Goal: Task Accomplishment & Management: Manage account settings

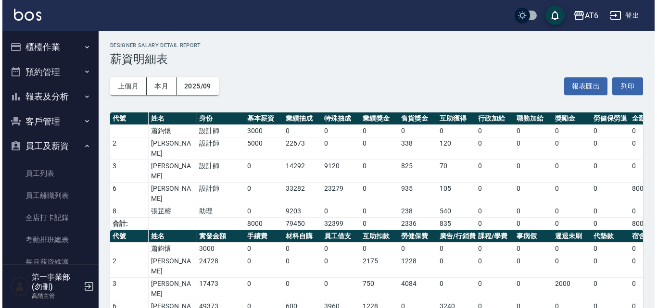
scroll to position [144, 0]
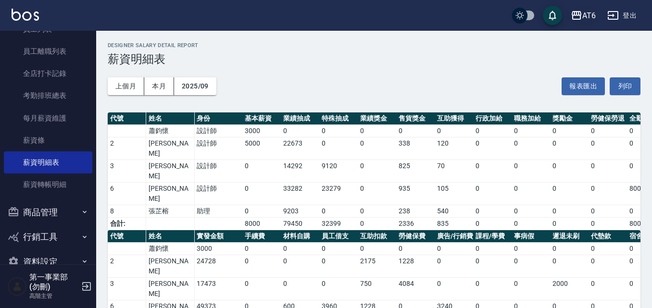
click at [595, 16] on div "AT6" at bounding box center [588, 16] width 13 height 12
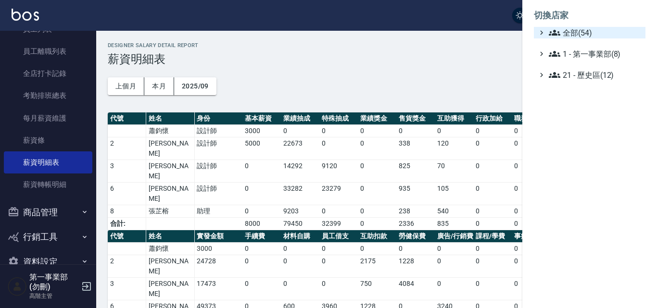
click at [591, 27] on span "全部(54)" at bounding box center [594, 33] width 93 height 12
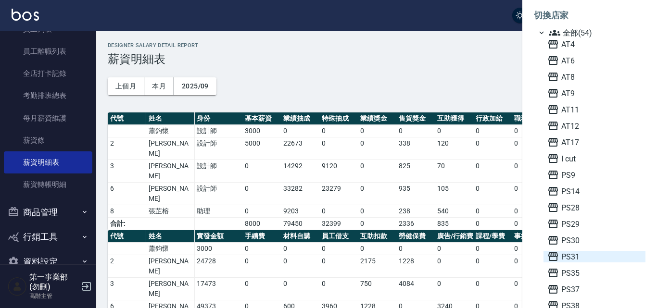
click at [573, 261] on span "PS31" at bounding box center [594, 257] width 94 height 12
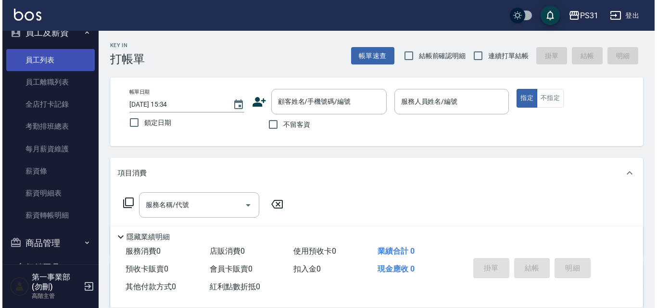
scroll to position [144, 0]
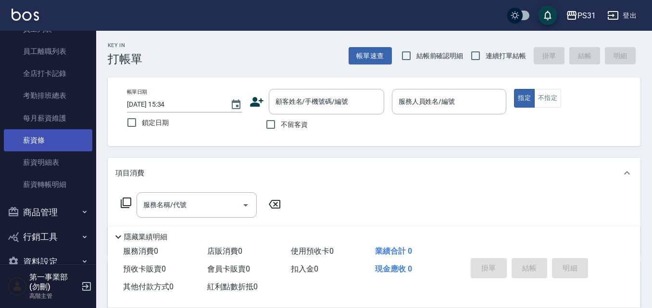
click at [62, 144] on link "薪資條" at bounding box center [48, 140] width 88 height 22
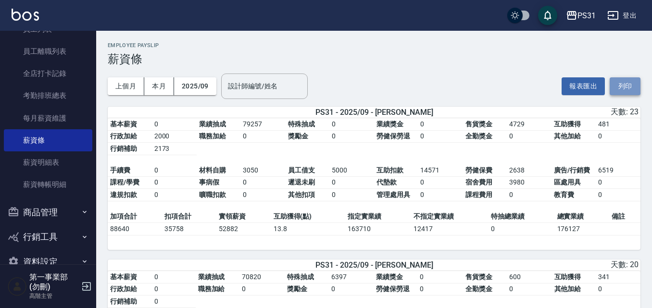
click at [628, 85] on button "列印" at bounding box center [625, 86] width 31 height 18
click at [582, 17] on div "PS31" at bounding box center [586, 16] width 18 height 12
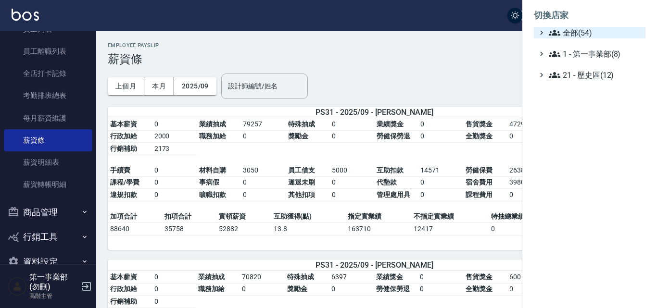
click at [585, 30] on span "全部(54)" at bounding box center [594, 33] width 93 height 12
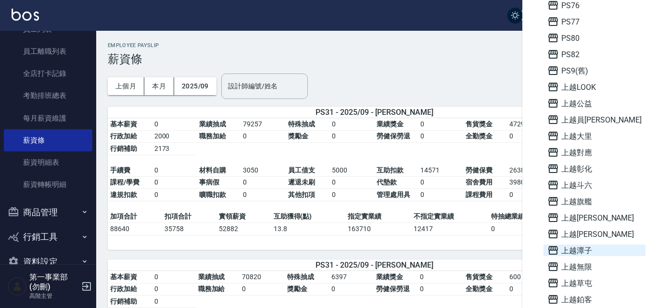
scroll to position [481, 0]
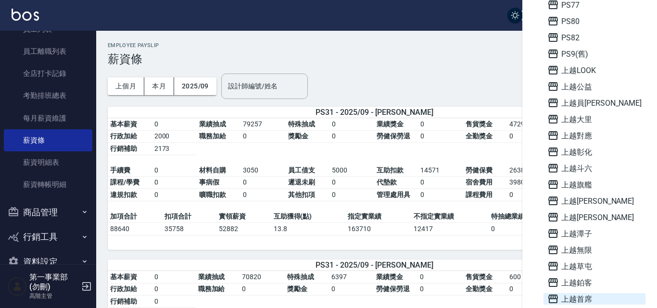
click at [591, 301] on span "上越首席" at bounding box center [594, 299] width 94 height 12
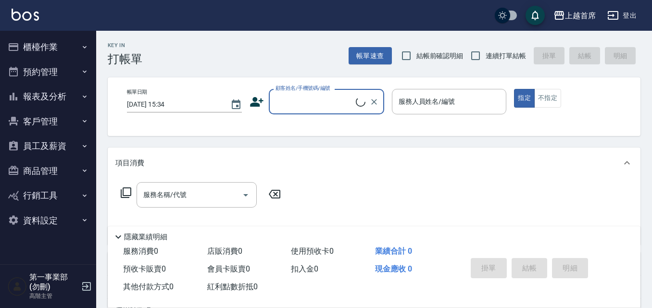
click at [64, 146] on button "員工及薪資" at bounding box center [48, 146] width 88 height 25
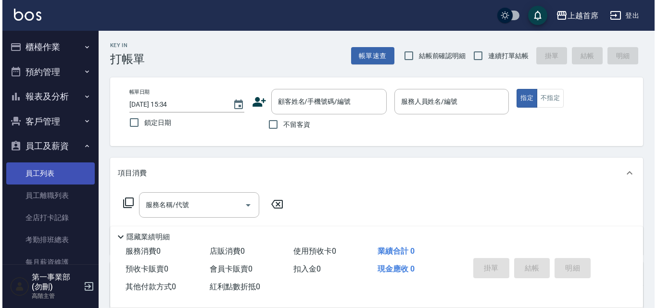
scroll to position [165, 0]
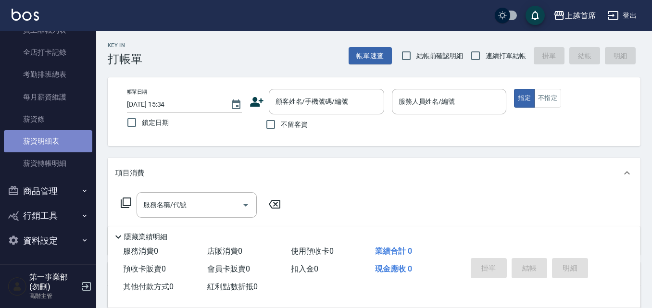
click at [63, 147] on link "薪資明細表" at bounding box center [48, 141] width 88 height 22
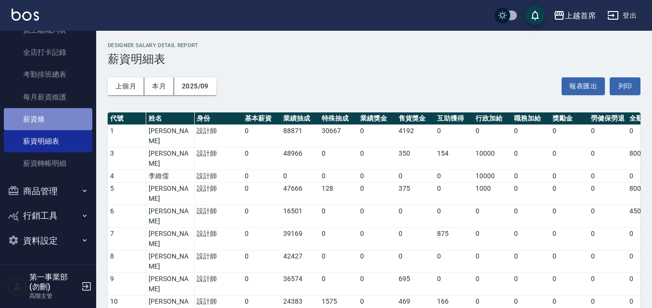
click at [61, 115] on link "薪資條" at bounding box center [48, 119] width 88 height 22
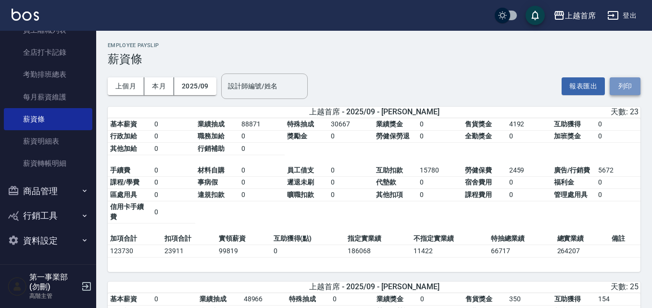
click at [632, 88] on button "列印" at bounding box center [625, 86] width 31 height 18
click at [581, 19] on div "上越首席" at bounding box center [580, 16] width 31 height 12
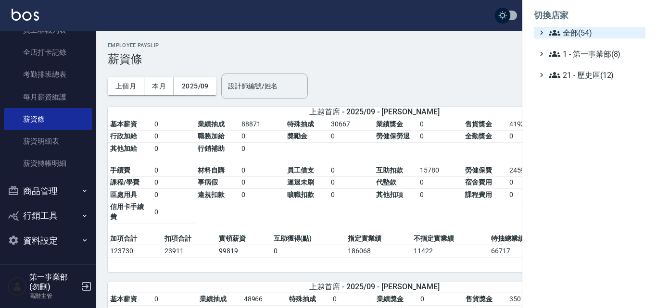
click at [584, 36] on span "全部(54)" at bounding box center [594, 33] width 93 height 12
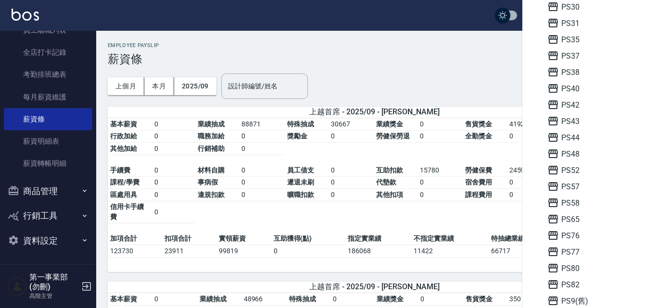
scroll to position [433, 0]
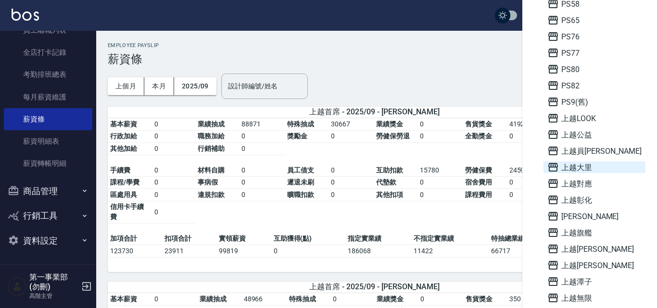
click at [597, 170] on span "上越大里" at bounding box center [594, 168] width 94 height 12
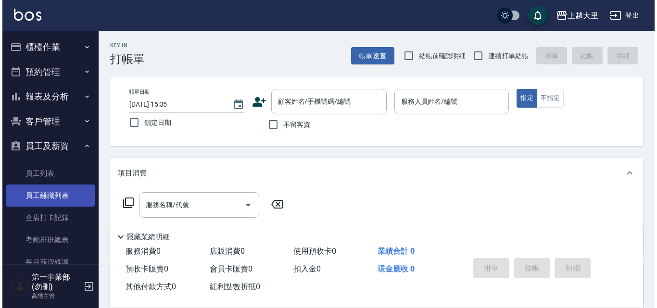
scroll to position [96, 0]
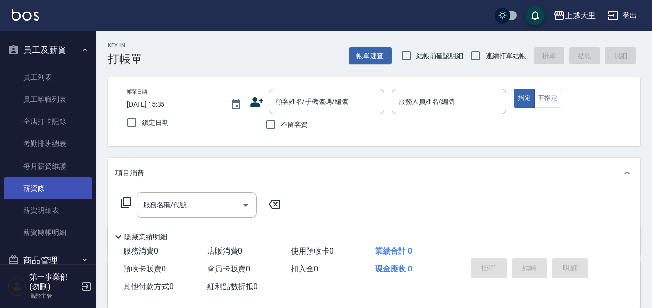
click at [61, 183] on link "薪資條" at bounding box center [48, 188] width 88 height 22
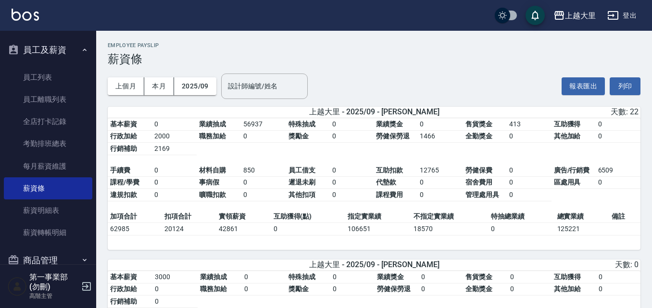
click at [473, 79] on div "上個月 本月 2025/09 設計師編號/姓名 設計師編號/姓名 報表匯出 列印" at bounding box center [374, 86] width 533 height 41
click at [619, 87] on button "列印" at bounding box center [625, 86] width 31 height 18
click at [582, 13] on div "上越大里" at bounding box center [580, 16] width 31 height 12
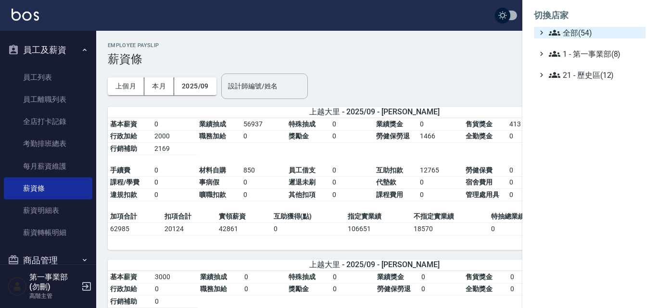
click at [582, 29] on span "全部(54)" at bounding box center [594, 33] width 93 height 12
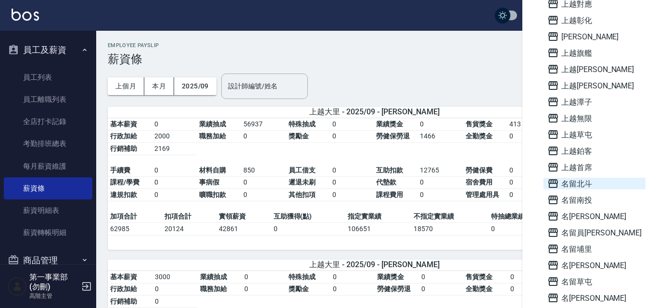
scroll to position [625, 0]
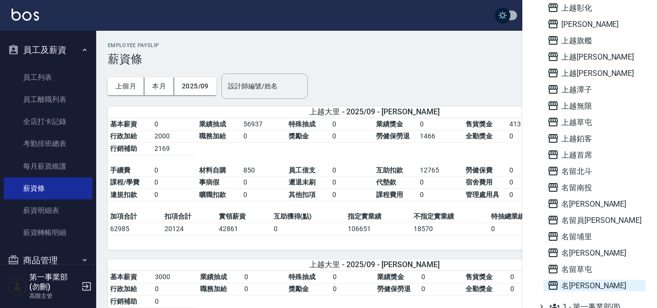
click at [590, 288] on span "名[PERSON_NAME]" at bounding box center [594, 286] width 94 height 12
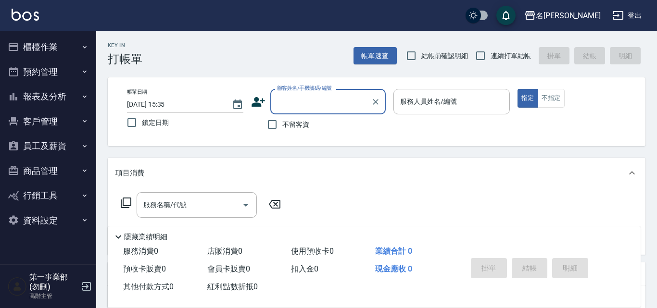
click at [73, 154] on button "員工及薪資" at bounding box center [48, 146] width 88 height 25
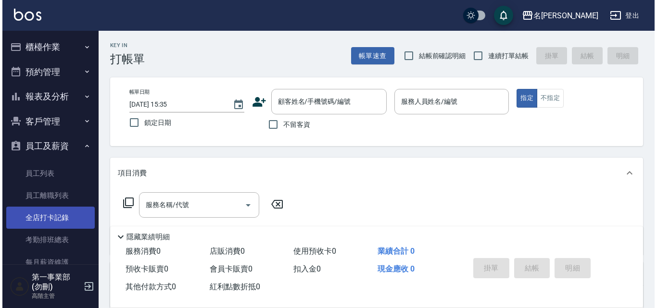
scroll to position [165, 0]
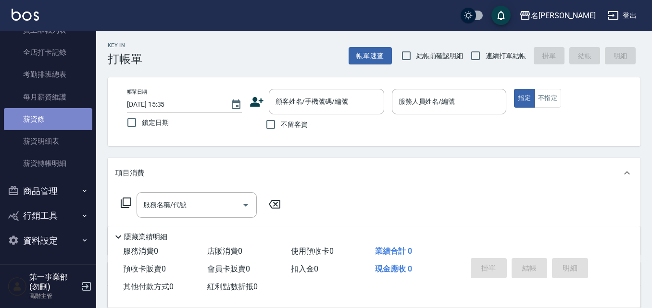
click at [55, 125] on link "薪資條" at bounding box center [48, 119] width 88 height 22
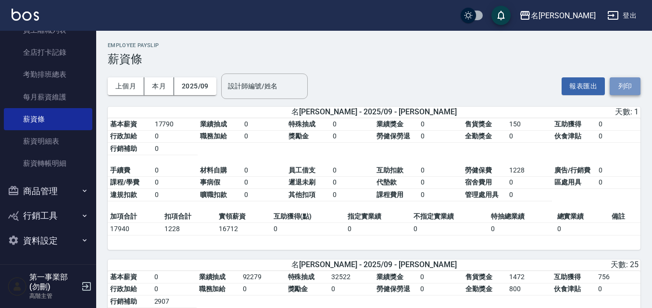
click at [625, 88] on button "列印" at bounding box center [625, 86] width 31 height 18
click at [488, 80] on div "上個月 本月 2025/09 設計師編號/姓名 設計師編號/姓名 報表匯出 列印" at bounding box center [374, 86] width 533 height 41
click at [574, 10] on div "名[PERSON_NAME]" at bounding box center [563, 16] width 65 height 12
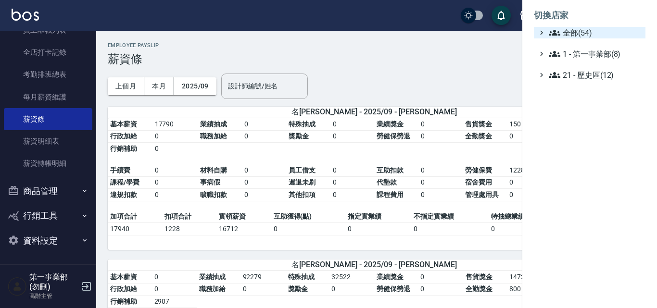
click at [580, 34] on span "全部(54)" at bounding box center [594, 33] width 93 height 12
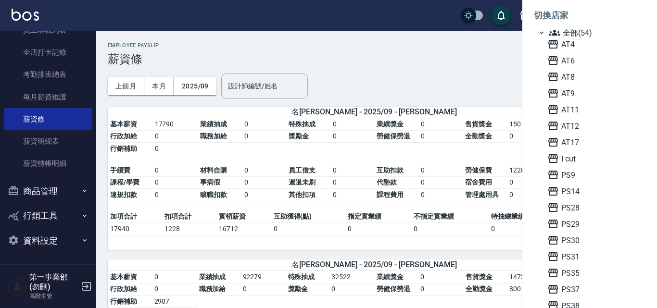
click at [577, 129] on span "AT12" at bounding box center [594, 126] width 94 height 12
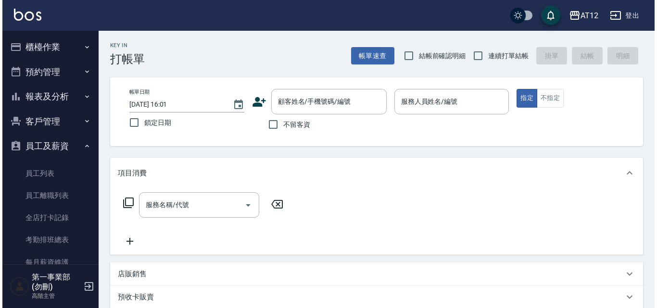
scroll to position [144, 0]
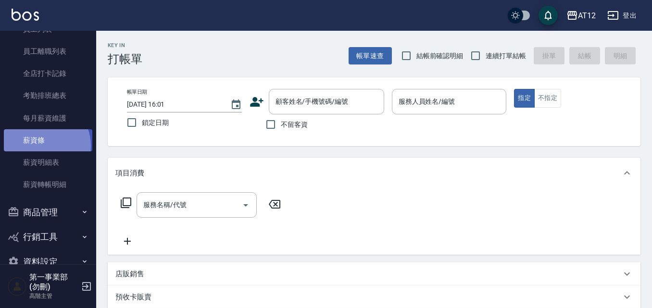
click at [40, 146] on link "薪資條" at bounding box center [48, 140] width 88 height 22
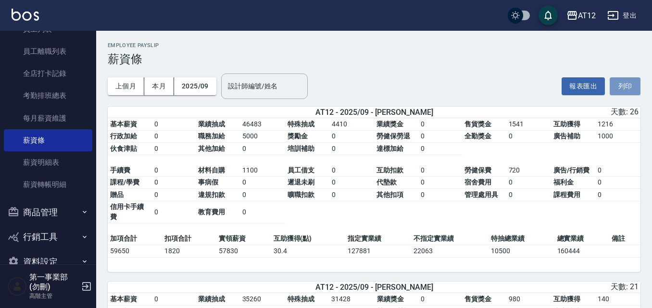
drag, startPoint x: 618, startPoint y: 85, endPoint x: 588, endPoint y: 16, distance: 74.5
click at [618, 85] on button "列印" at bounding box center [625, 86] width 31 height 18
click at [588, 17] on div "AT12" at bounding box center [587, 16] width 18 height 12
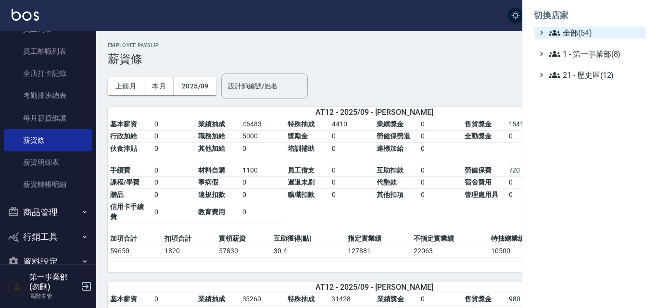
click at [588, 32] on span "全部(54)" at bounding box center [594, 33] width 93 height 12
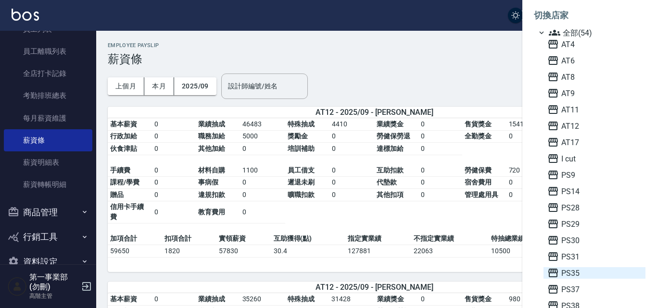
scroll to position [48, 0]
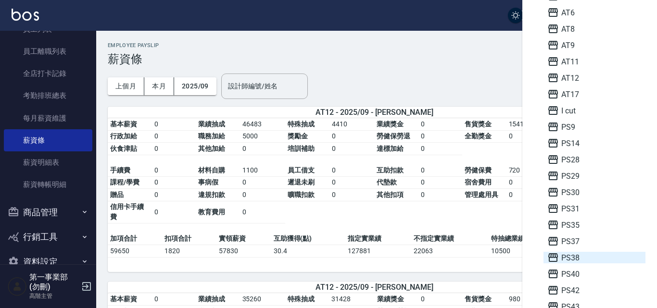
click at [597, 259] on span "PS38" at bounding box center [594, 258] width 94 height 12
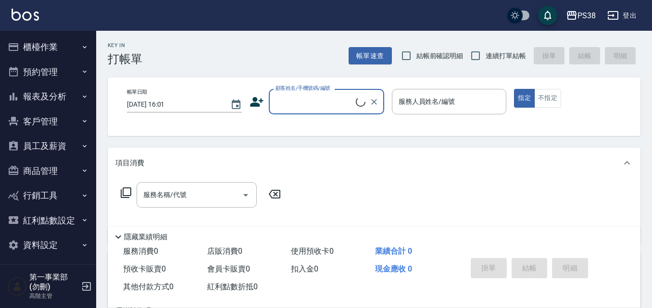
click at [73, 143] on button "員工及薪資" at bounding box center [48, 146] width 88 height 25
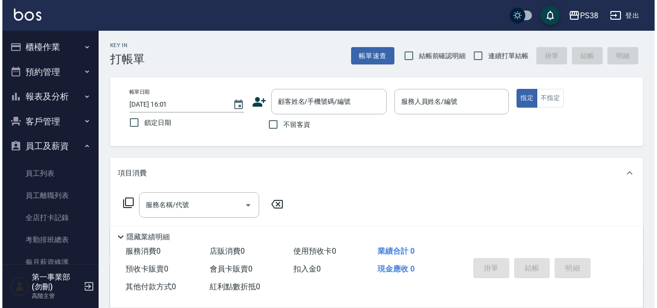
scroll to position [175, 0]
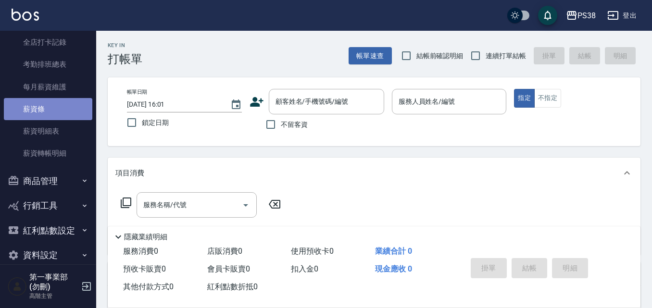
click at [53, 113] on link "薪資條" at bounding box center [48, 109] width 88 height 22
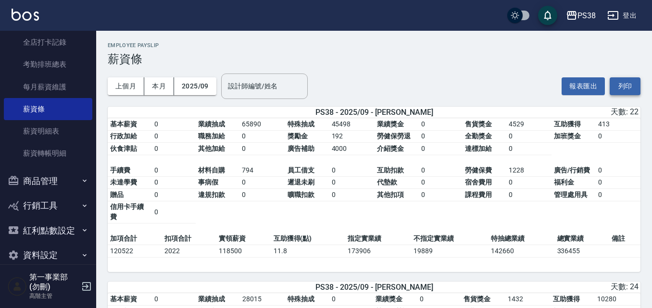
click at [625, 84] on button "列印" at bounding box center [625, 86] width 31 height 18
click at [582, 11] on div "PS38" at bounding box center [586, 16] width 18 height 12
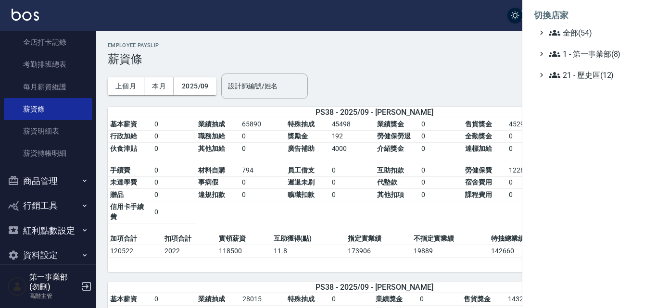
click at [588, 38] on ul "全部(54) 1 - 第一事業部(8) 21 - 歷史區(12)" at bounding box center [590, 54] width 112 height 54
click at [582, 33] on span "全部(54)" at bounding box center [594, 33] width 93 height 12
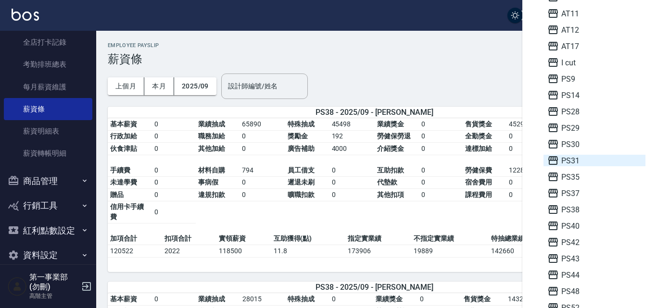
scroll to position [192, 0]
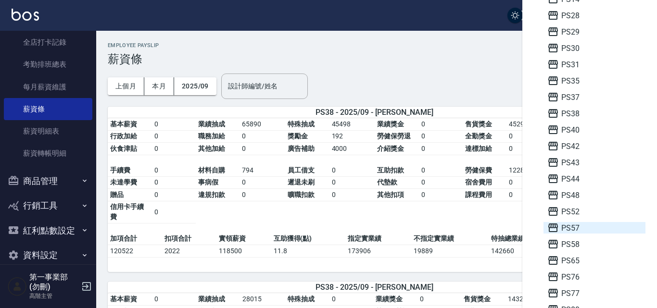
click at [565, 232] on span "PS57" at bounding box center [594, 228] width 94 height 12
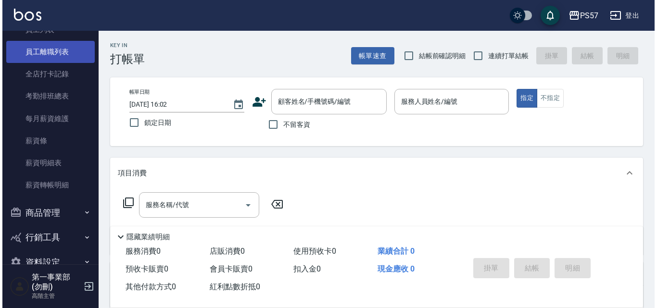
scroll to position [144, 0]
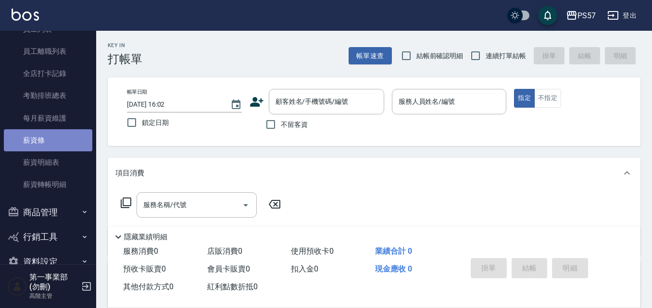
click at [56, 144] on link "薪資條" at bounding box center [48, 140] width 88 height 22
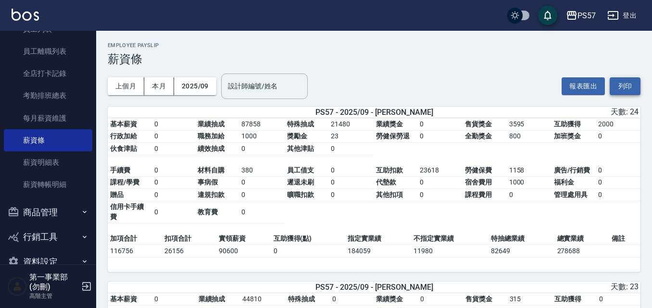
click at [635, 82] on button "列印" at bounding box center [625, 86] width 31 height 18
click at [580, 22] on button "PS57" at bounding box center [580, 16] width 37 height 20
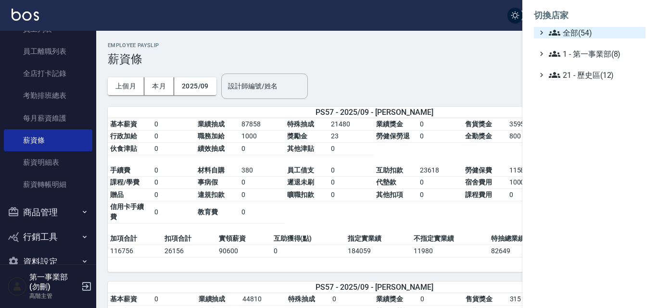
click at [577, 28] on span "全部(54)" at bounding box center [594, 33] width 93 height 12
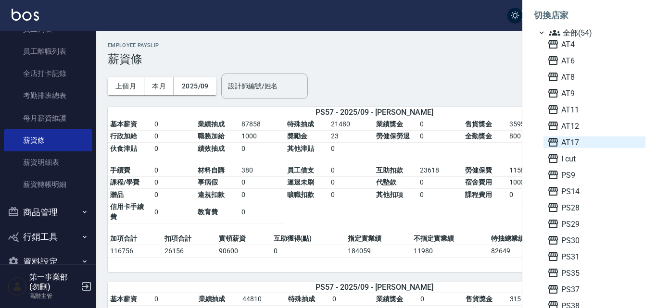
click at [579, 141] on span "AT17" at bounding box center [594, 143] width 94 height 12
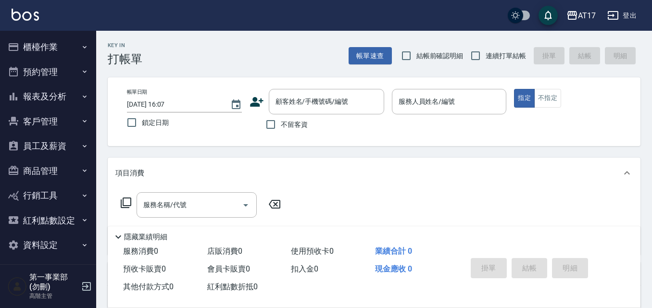
click at [65, 148] on button "員工及薪資" at bounding box center [48, 146] width 88 height 25
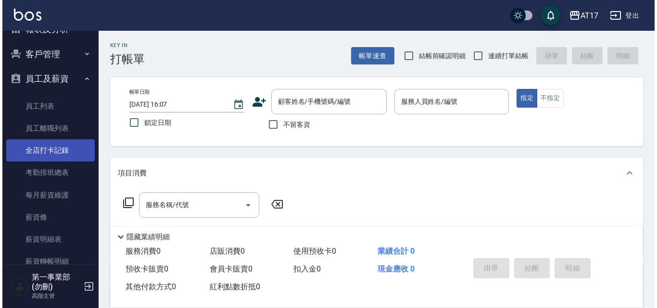
scroll to position [144, 0]
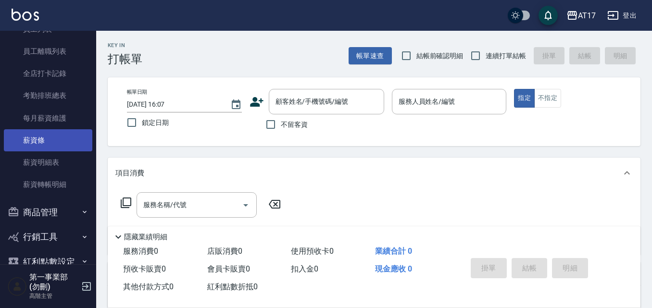
click at [53, 147] on link "薪資條" at bounding box center [48, 140] width 88 height 22
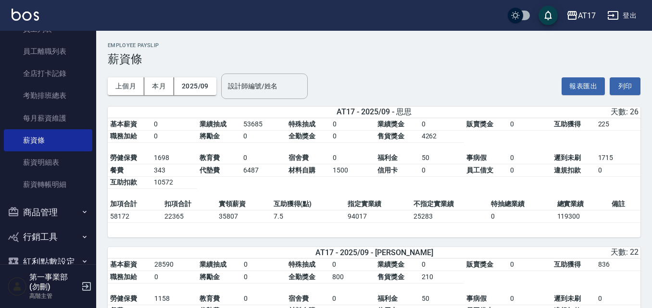
click at [428, 85] on div "上個月 本月 2025/09 設計師編號/姓名 設計師編號/姓名 報表匯出 列印" at bounding box center [374, 86] width 533 height 41
click at [628, 85] on button "列印" at bounding box center [625, 86] width 31 height 18
click at [584, 12] on div "AT17" at bounding box center [587, 16] width 18 height 12
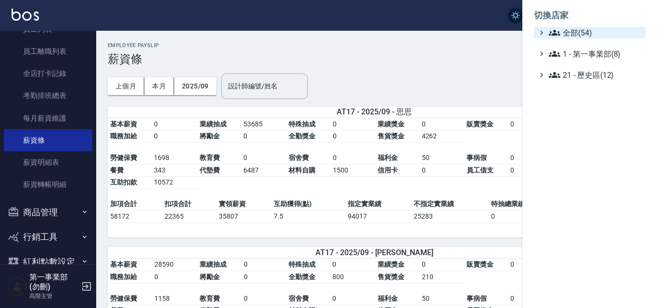
click at [587, 33] on span "全部(54)" at bounding box center [594, 33] width 93 height 12
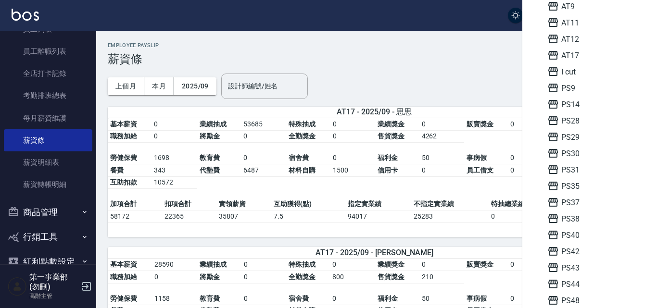
scroll to position [96, 0]
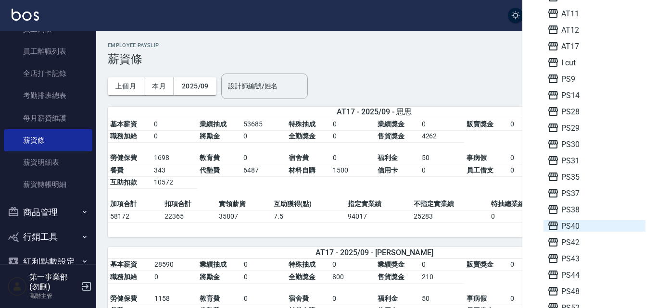
click at [580, 227] on span "PS40" at bounding box center [594, 226] width 94 height 12
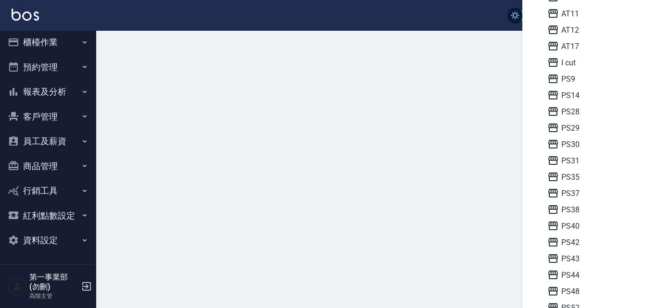
scroll to position [5, 0]
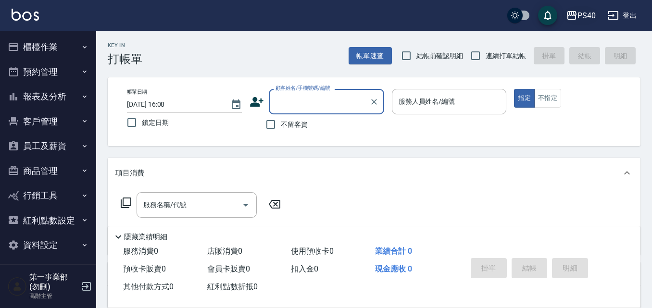
click at [591, 18] on div "PS40" at bounding box center [586, 16] width 18 height 12
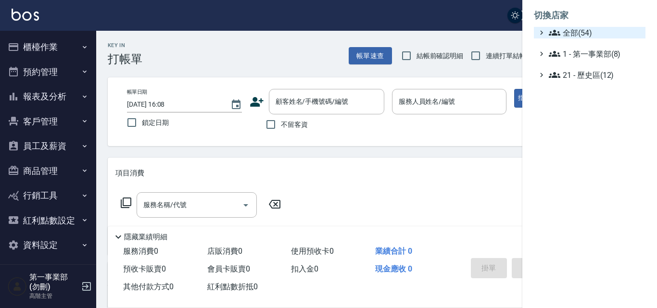
click at [580, 37] on span "全部(54)" at bounding box center [594, 33] width 93 height 12
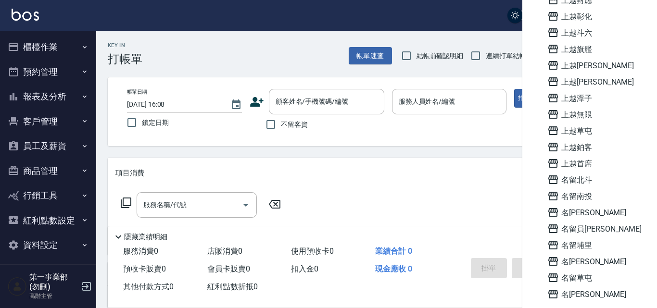
scroll to position [625, 0]
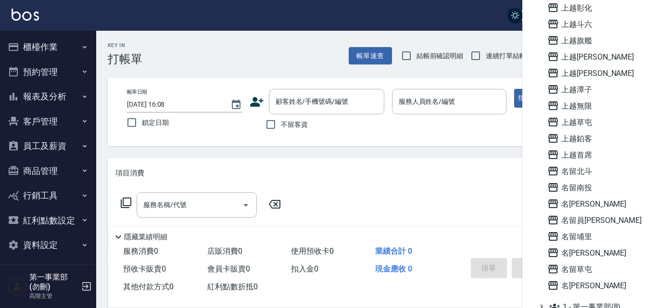
click at [598, 220] on span "名留員[PERSON_NAME]" at bounding box center [594, 220] width 94 height 12
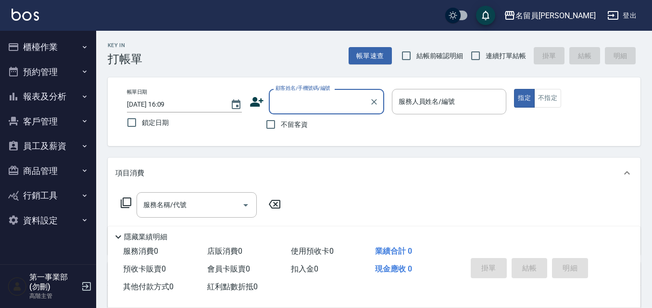
click at [70, 51] on button "櫃檯作業" at bounding box center [48, 47] width 88 height 25
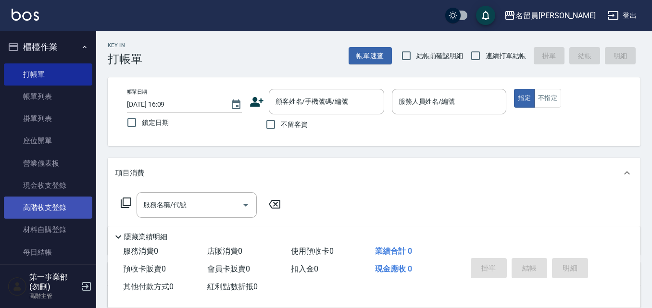
click at [66, 203] on link "高階收支登錄" at bounding box center [48, 208] width 88 height 22
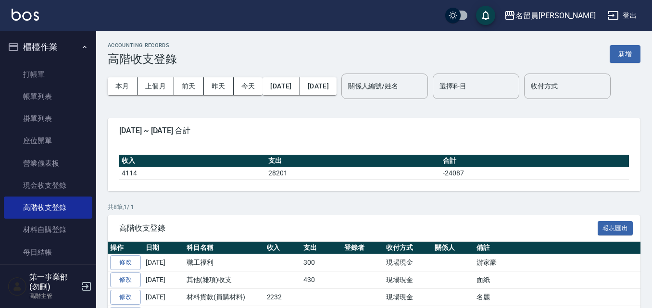
click at [159, 87] on button "上個月" at bounding box center [155, 86] width 37 height 18
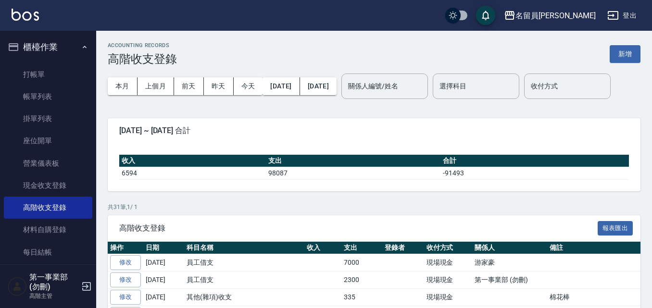
drag, startPoint x: 131, startPoint y: 84, endPoint x: 253, endPoint y: 127, distance: 129.5
click at [131, 84] on button "本月" at bounding box center [123, 86] width 30 height 18
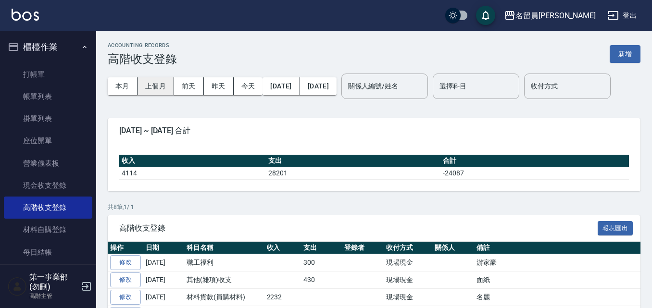
click at [156, 90] on button "上個月" at bounding box center [155, 86] width 37 height 18
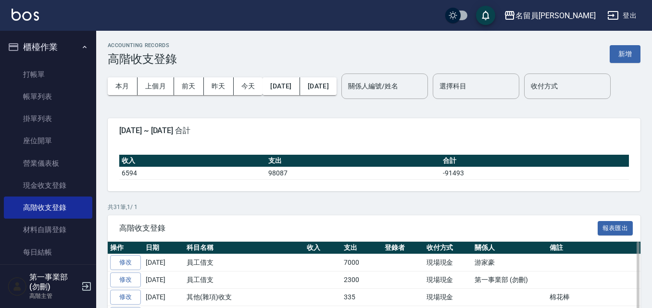
scroll to position [144, 0]
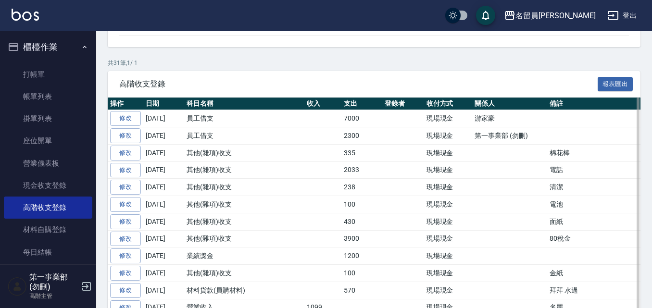
click at [461, 248] on td "現場現金" at bounding box center [448, 238] width 49 height 17
click at [163, 179] on td "[DATE]" at bounding box center [163, 170] width 41 height 17
click at [162, 179] on td "[DATE]" at bounding box center [163, 170] width 41 height 17
drag, startPoint x: 186, startPoint y: 162, endPoint x: 564, endPoint y: 171, distance: 378.4
click at [564, 145] on tr "修改 [DATE] 員工借支 2300 現場現金 第一事業部 (勿刪)" at bounding box center [420, 135] width 625 height 17
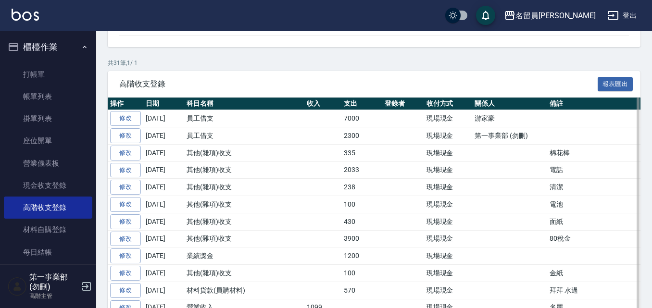
click at [580, 179] on td "電話" at bounding box center [640, 170] width 186 height 17
drag, startPoint x: 187, startPoint y: 167, endPoint x: 529, endPoint y: 159, distance: 341.9
click at [529, 145] on tr "修改 [DATE] 員工借支 2300 現場現金 第一事業部 (勿刪)" at bounding box center [420, 135] width 625 height 17
click at [526, 145] on td "第一事業部 (勿刪)" at bounding box center [509, 135] width 75 height 17
drag, startPoint x: 538, startPoint y: 167, endPoint x: 335, endPoint y: 166, distance: 202.9
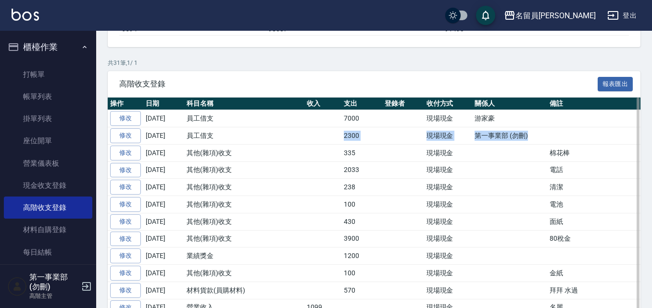
click at [335, 145] on tr "修改 [DATE] 員工借支 2300 現場現金 第一事業部 (勿刪)" at bounding box center [420, 135] width 625 height 17
click at [341, 145] on td "2300" at bounding box center [361, 135] width 41 height 17
